Goal: Task Accomplishment & Management: Manage account settings

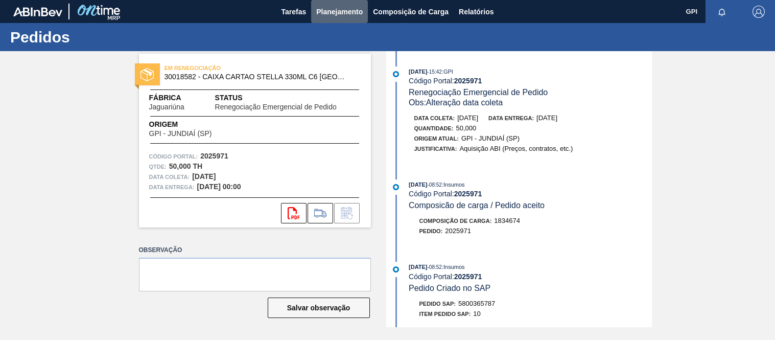
click at [343, 9] on span "Planejamento" at bounding box center [339, 12] width 46 height 12
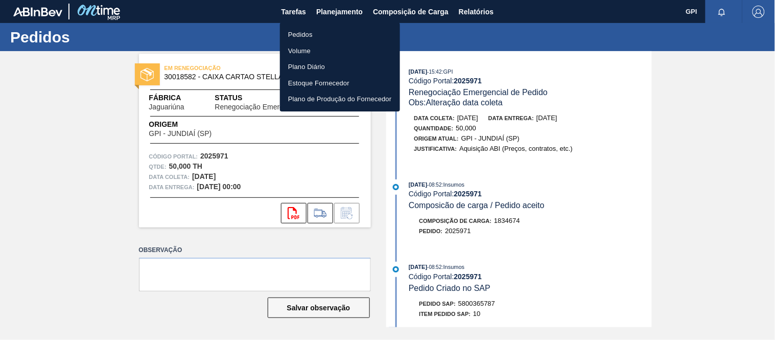
click at [309, 35] on li "Pedidos" at bounding box center [340, 35] width 120 height 16
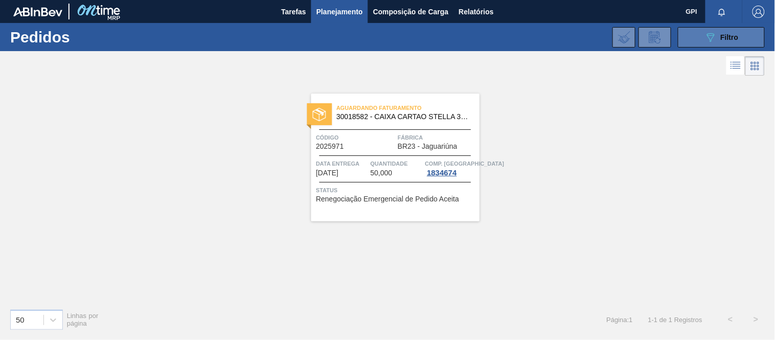
click at [698, 38] on button "089F7B8B-B2A5-4AFE-B5C0-19BA573D28AC Filtro" at bounding box center [721, 37] width 87 height 20
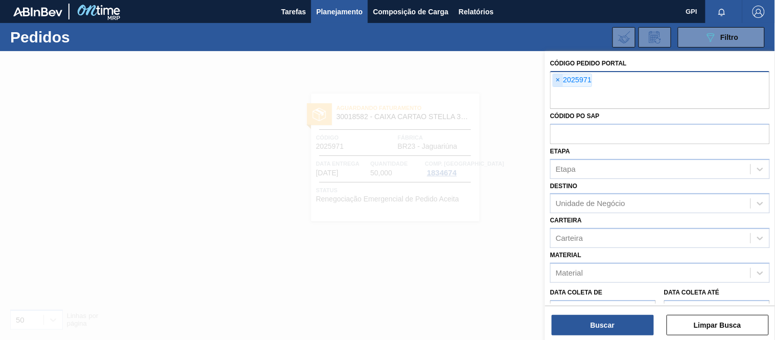
click at [553, 77] on span "×" at bounding box center [558, 80] width 10 height 12
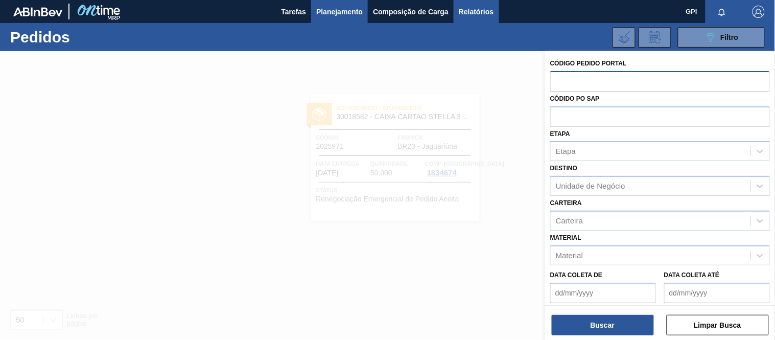
click at [487, 10] on span "Relatórios" at bounding box center [476, 12] width 35 height 12
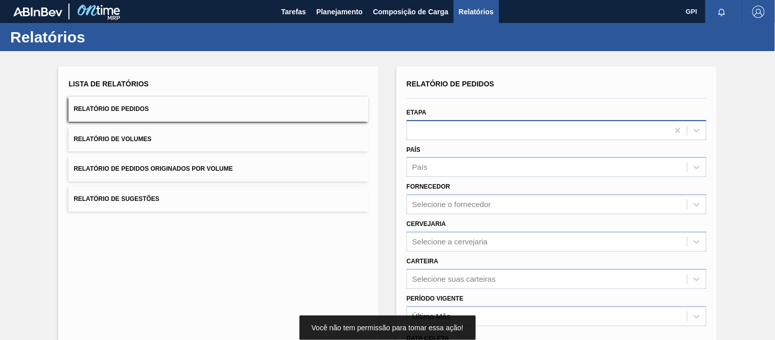
click at [427, 124] on div at bounding box center [537, 130] width 261 height 15
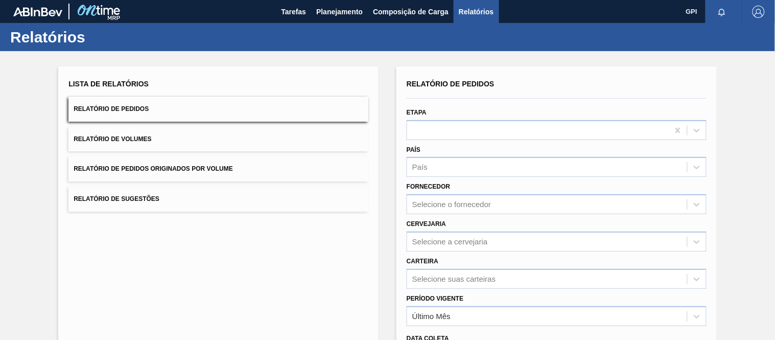
click at [518, 106] on div "Etapa" at bounding box center [556, 122] width 300 height 35
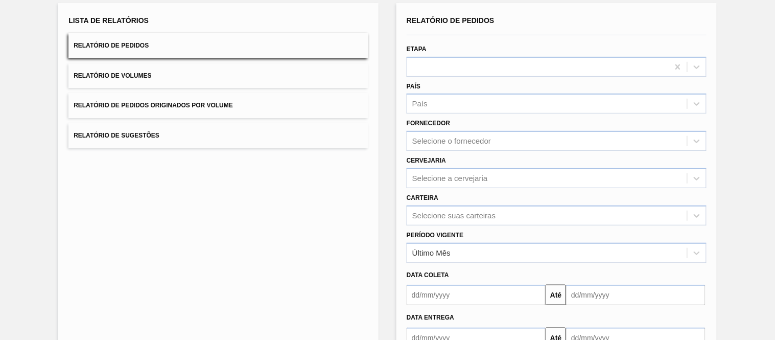
scroll to position [130, 0]
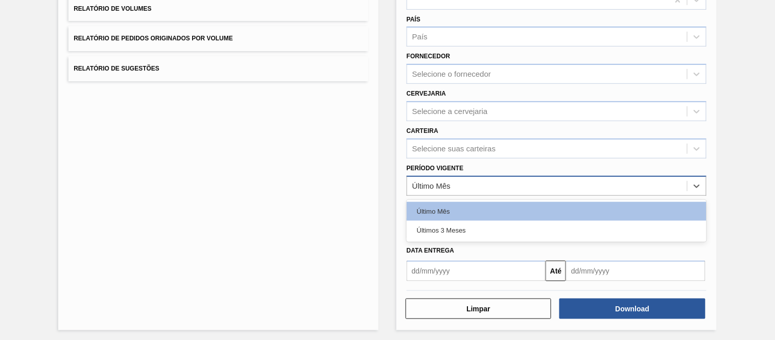
click at [491, 181] on div "Último Mês" at bounding box center [547, 185] width 280 height 15
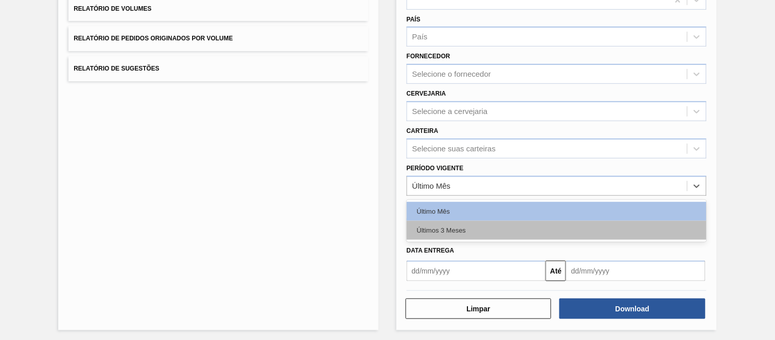
click at [459, 223] on div "Últimos 3 Meses" at bounding box center [556, 230] width 300 height 19
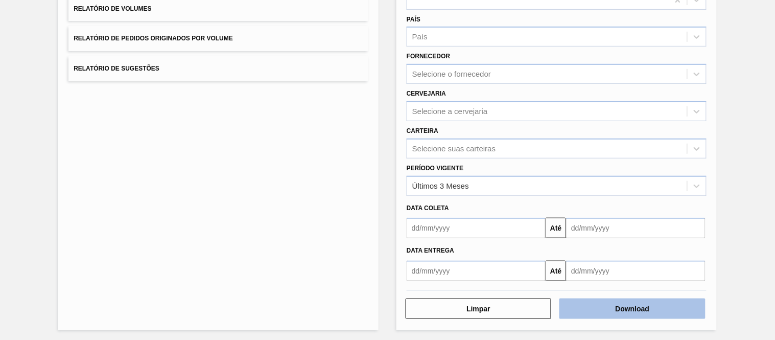
click at [640, 309] on button "Download" at bounding box center [632, 308] width 146 height 20
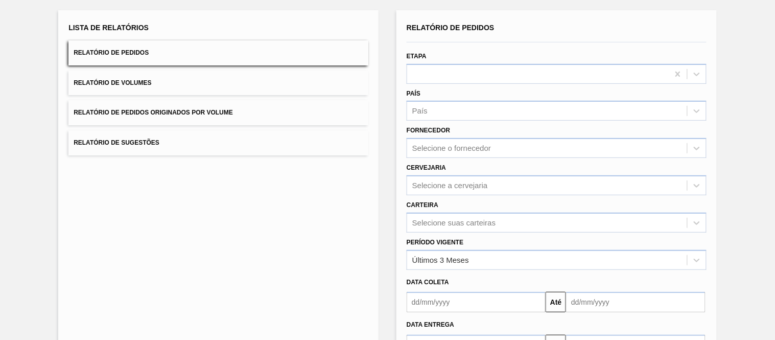
scroll to position [0, 0]
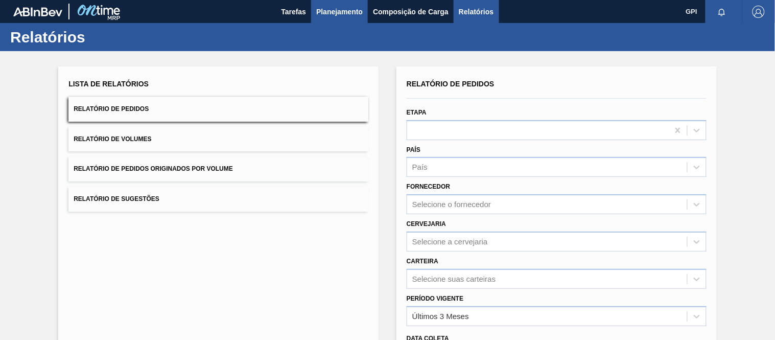
click at [328, 12] on span "Planejamento" at bounding box center [339, 12] width 46 height 12
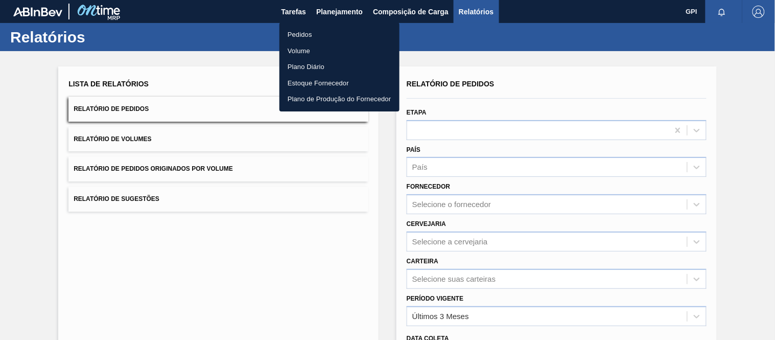
click at [313, 32] on li "Pedidos" at bounding box center [339, 35] width 120 height 16
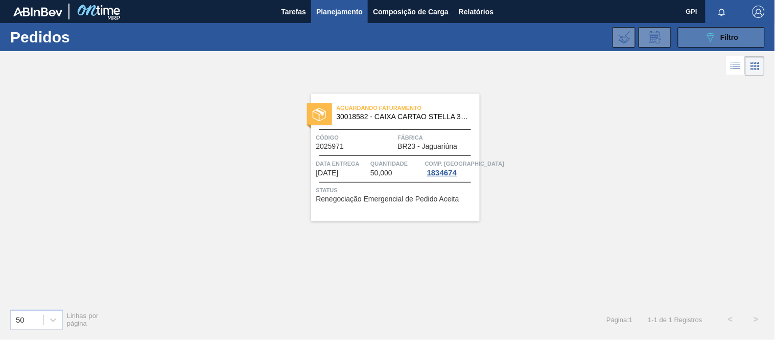
click at [744, 41] on button "089F7B8B-B2A5-4AFE-B5C0-19BA573D28AC Filtro" at bounding box center [721, 37] width 87 height 20
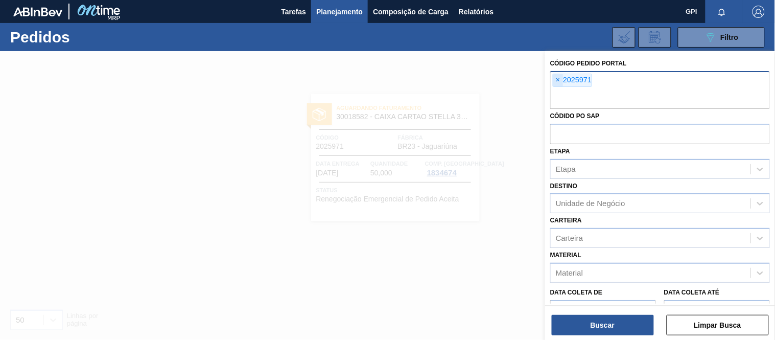
click at [556, 78] on span "×" at bounding box center [558, 80] width 10 height 12
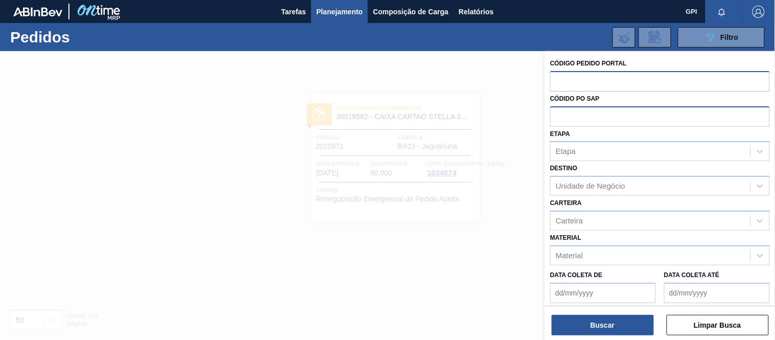
paste input "2029109"
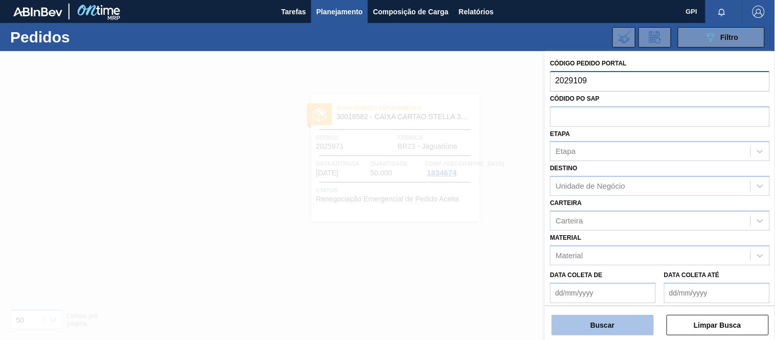
type input "2029109"
click at [591, 329] on button "Buscar" at bounding box center [603, 325] width 102 height 20
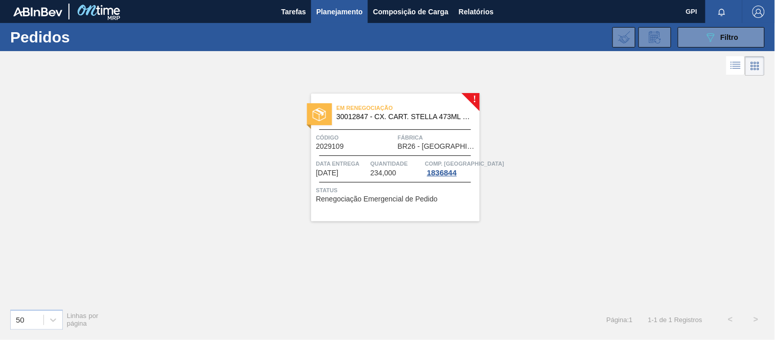
click at [413, 155] on div at bounding box center [395, 155] width 152 height 1
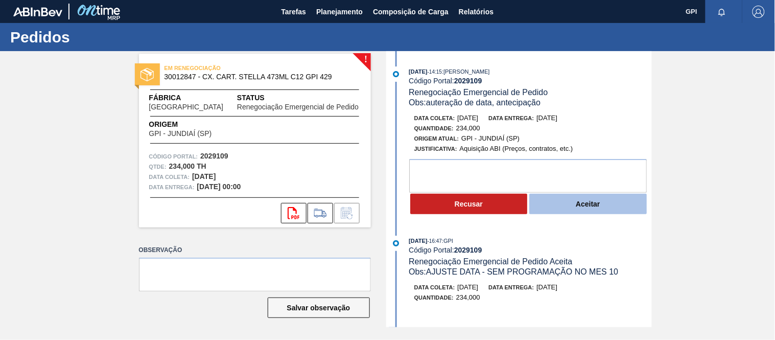
click at [565, 210] on button "Aceitar" at bounding box center [587, 204] width 117 height 20
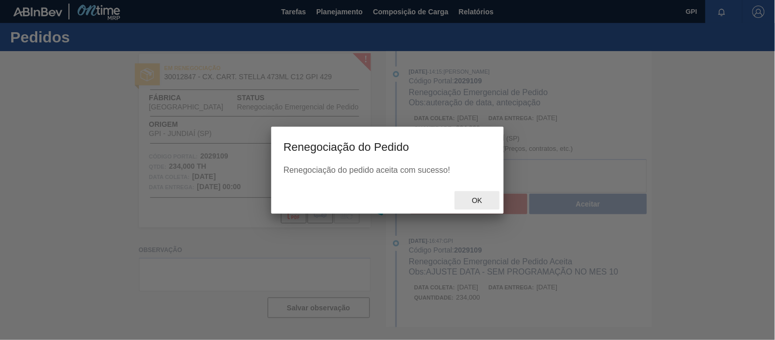
click at [477, 196] on span "Ok" at bounding box center [477, 200] width 27 height 8
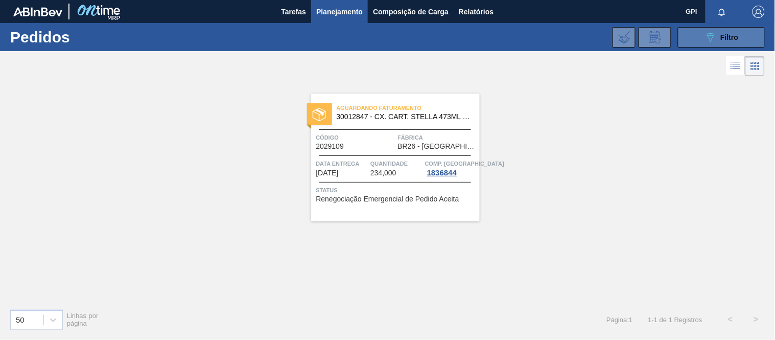
click at [690, 41] on button "089F7B8B-B2A5-4AFE-B5C0-19BA573D28AC Filtro" at bounding box center [721, 37] width 87 height 20
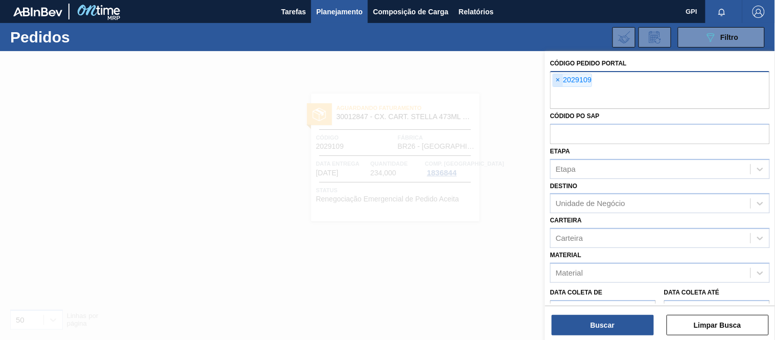
click at [563, 80] on span "×" at bounding box center [558, 80] width 10 height 12
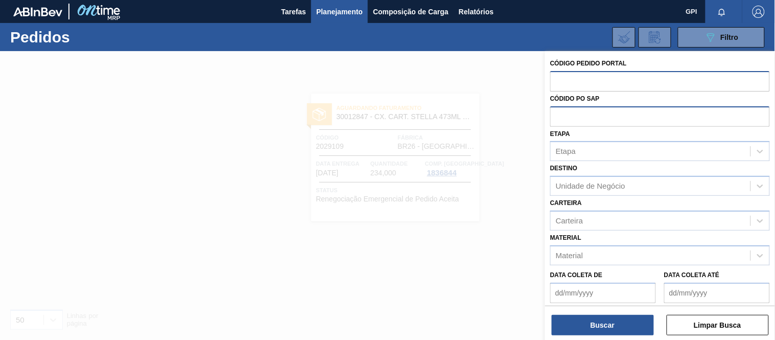
paste input "2029109"
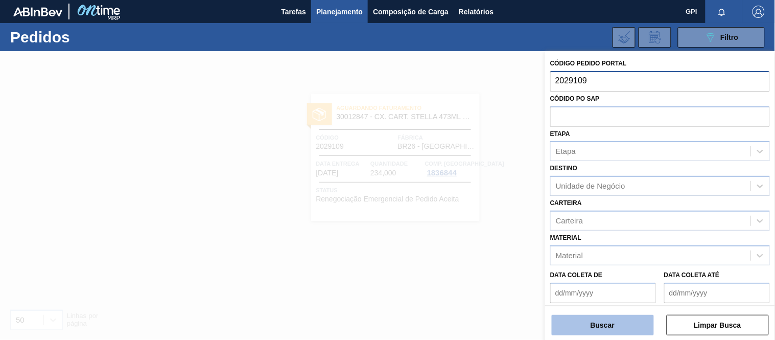
type input "2029109"
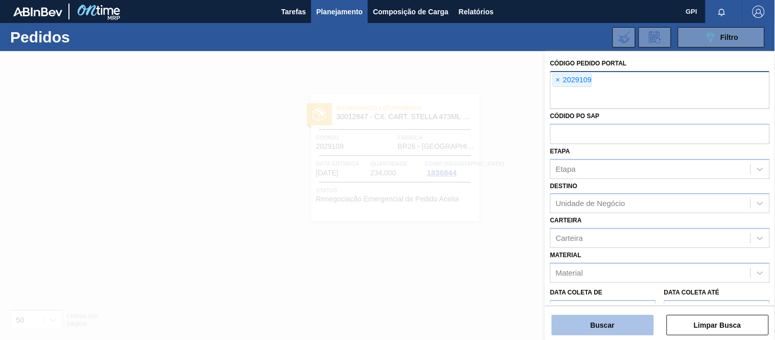
click at [608, 333] on button "Buscar" at bounding box center [603, 325] width 102 height 20
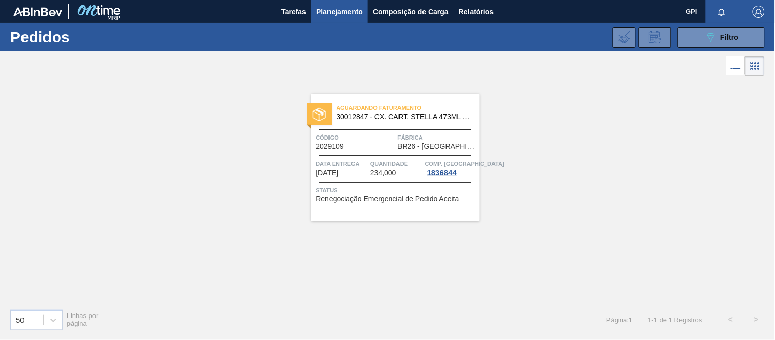
click at [374, 151] on div "Aguardando Faturamento 30012847 - CX. CART. STELLA 473ML C12 GPI 429 Código 202…" at bounding box center [395, 157] width 169 height 128
